Goal: Navigation & Orientation: Find specific page/section

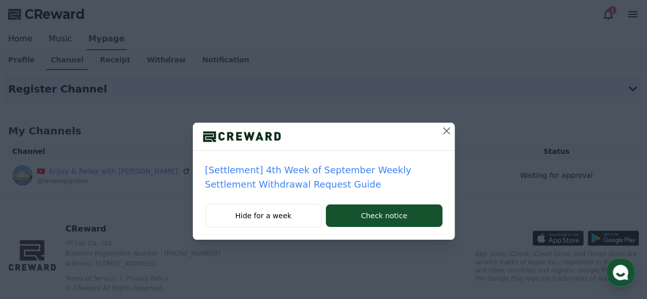
click at [443, 129] on icon at bounding box center [446, 131] width 12 height 12
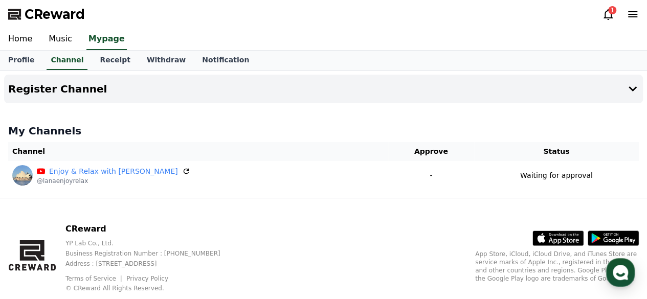
click at [607, 14] on icon at bounding box center [608, 14] width 12 height 12
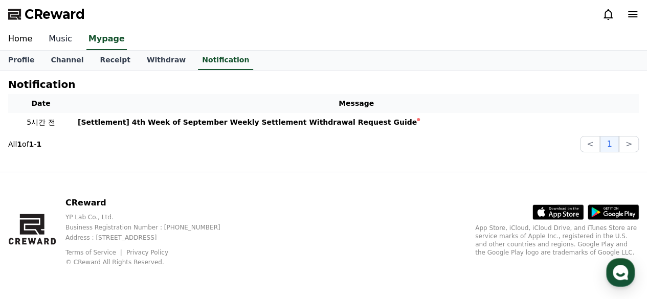
click at [52, 38] on link "Music" at bounding box center [60, 39] width 40 height 21
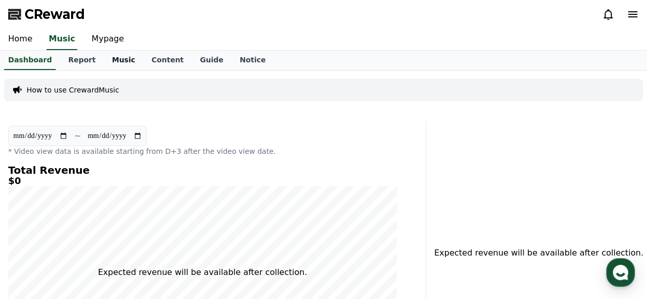
click at [107, 59] on link "Music" at bounding box center [123, 60] width 39 height 19
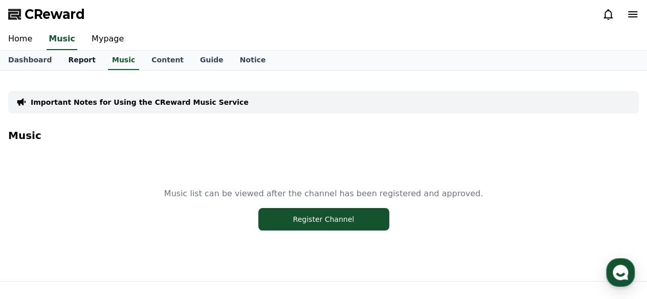
click at [71, 61] on link "Report" at bounding box center [82, 60] width 44 height 19
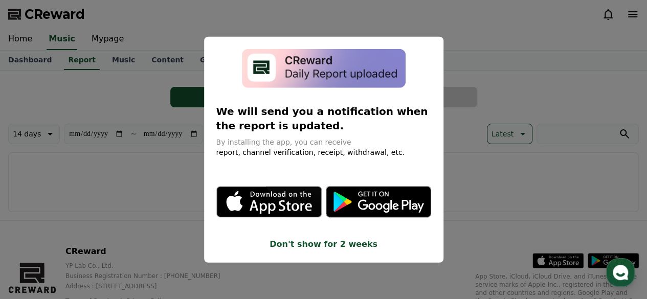
click at [196, 29] on button "close modal" at bounding box center [323, 149] width 647 height 299
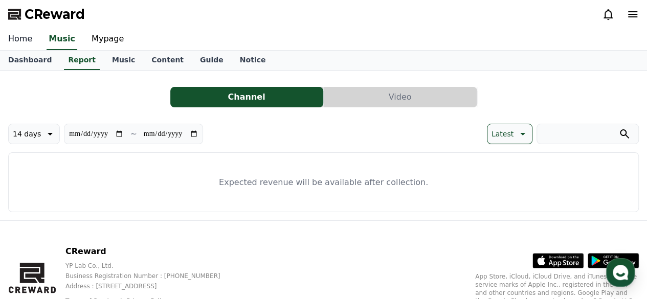
click at [14, 39] on link "Home" at bounding box center [20, 39] width 40 height 21
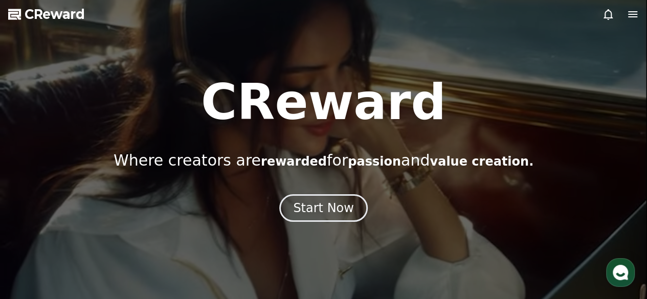
click at [631, 17] on icon at bounding box center [632, 14] width 9 height 6
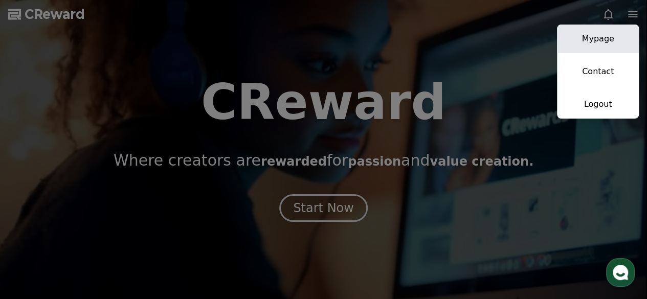
click at [595, 41] on link "Mypage" at bounding box center [598, 39] width 82 height 29
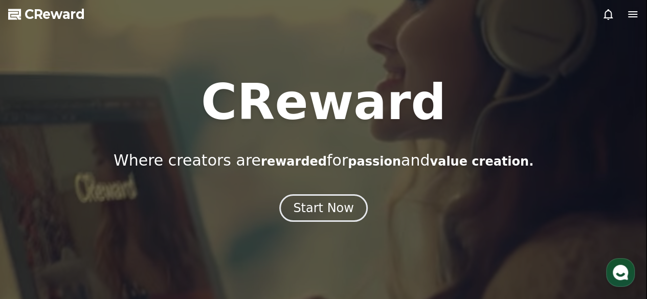
select select "**********"
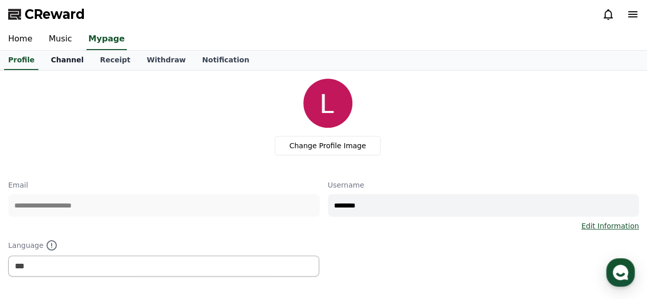
click at [58, 61] on link "Channel" at bounding box center [66, 60] width 49 height 19
